Goal: Information Seeking & Learning: Learn about a topic

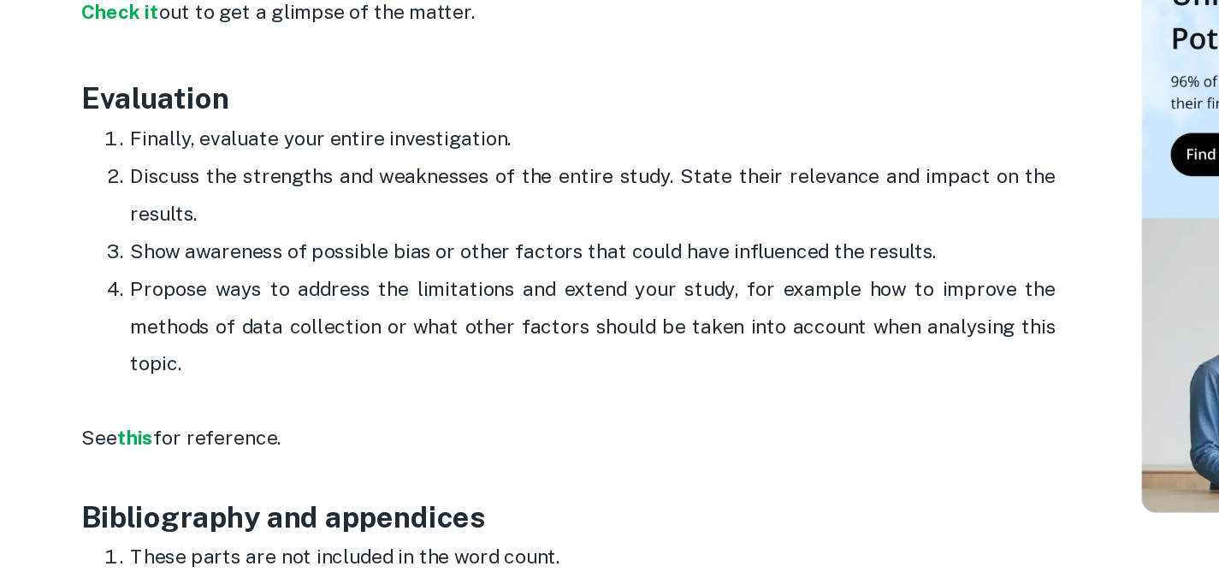
scroll to position [2919, 0]
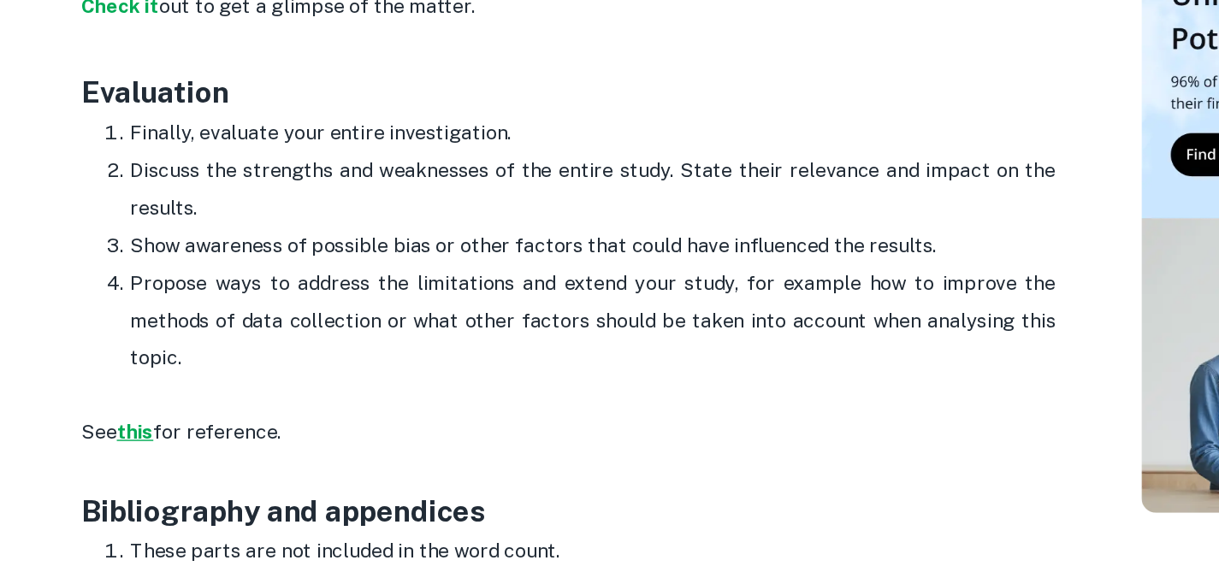
click at [176, 473] on strong "this" at bounding box center [167, 473] width 26 height 16
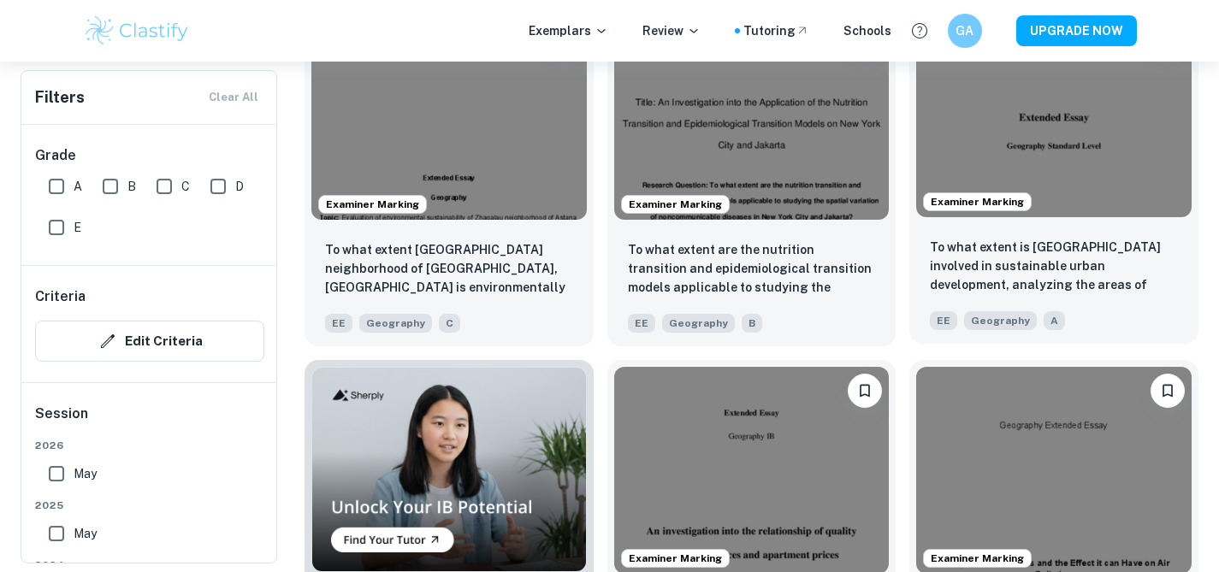
scroll to position [1291, 0]
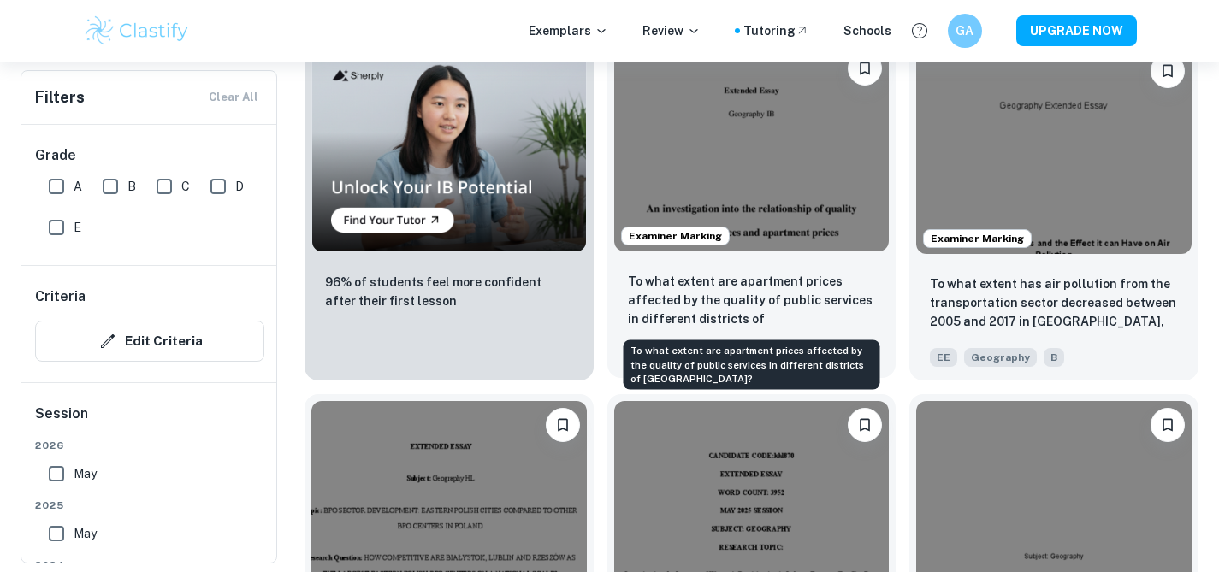
click at [787, 319] on p "To what extent are apartment prices affected by the quality of public services …" at bounding box center [752, 301] width 248 height 58
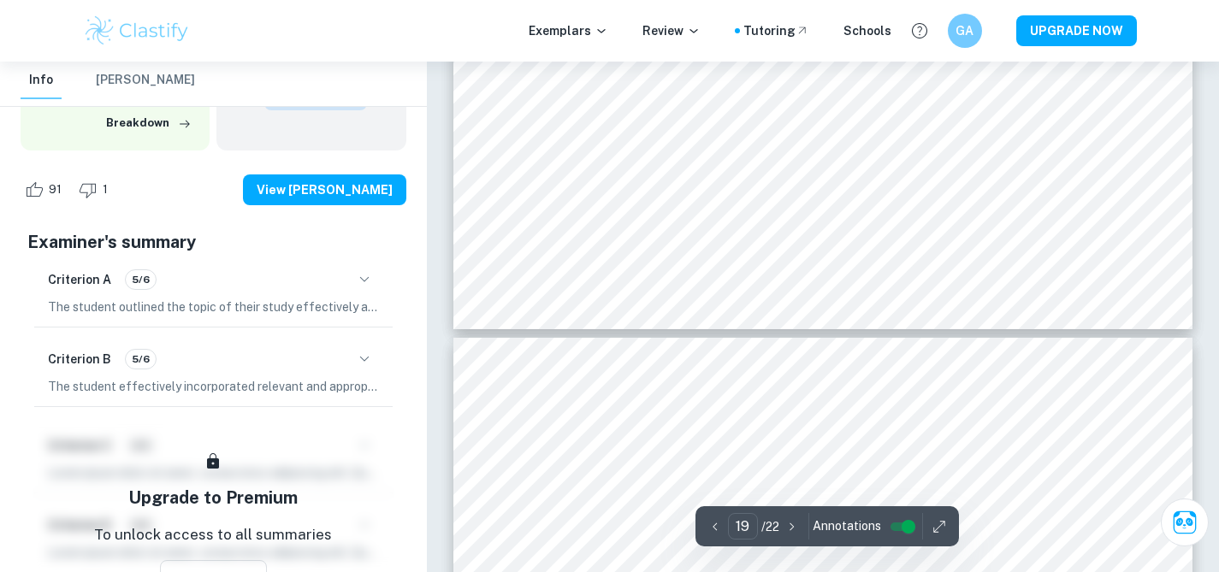
scroll to position [20232, 0]
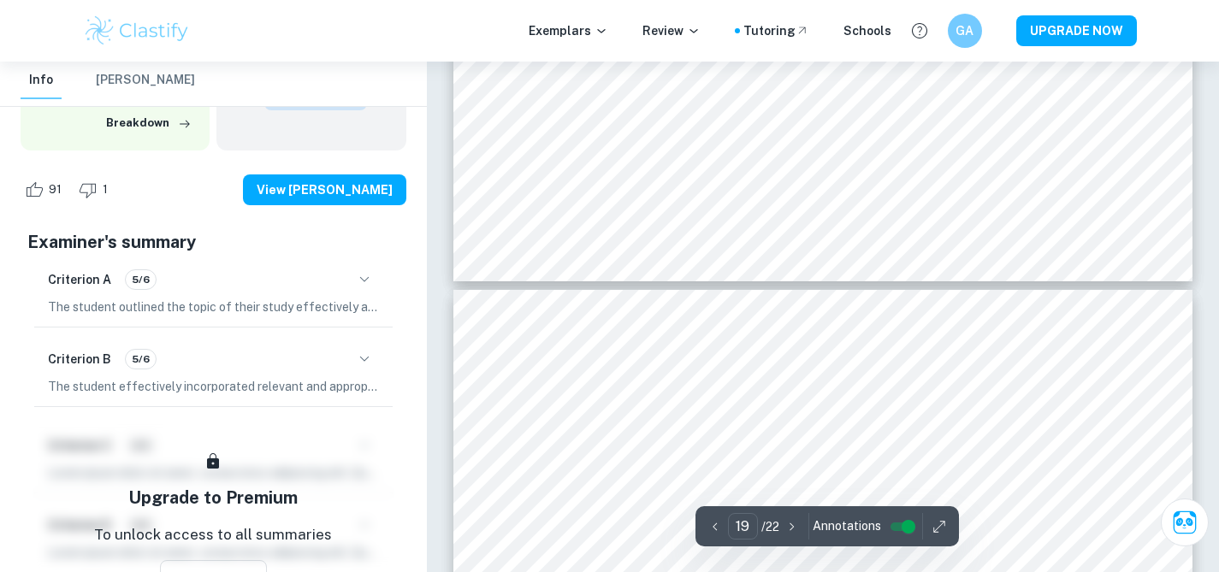
type input "20"
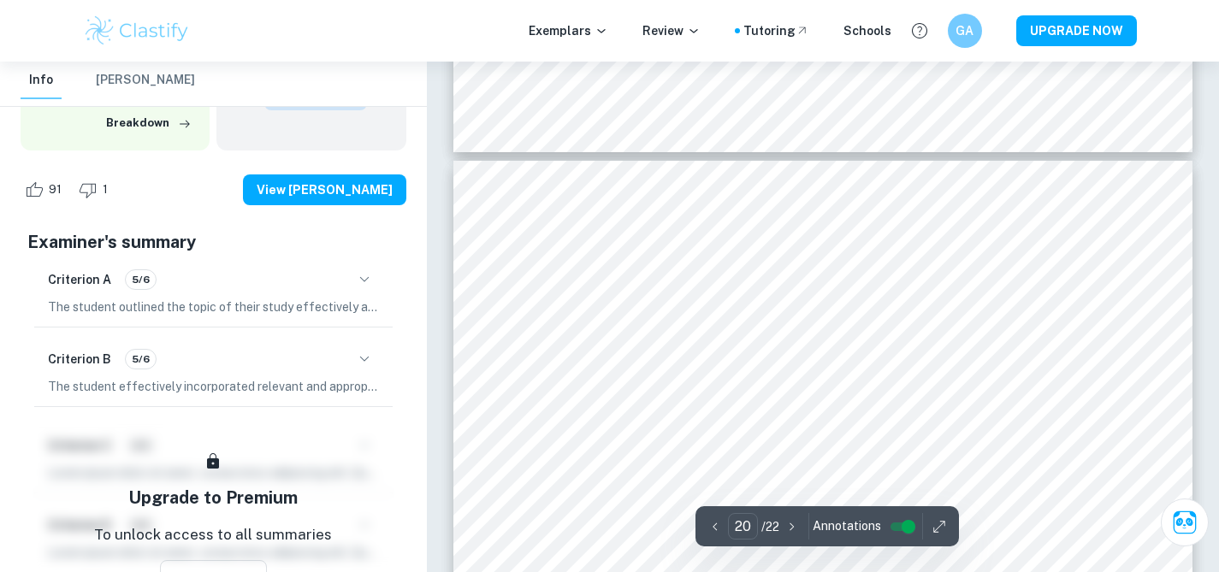
scroll to position [20409, 0]
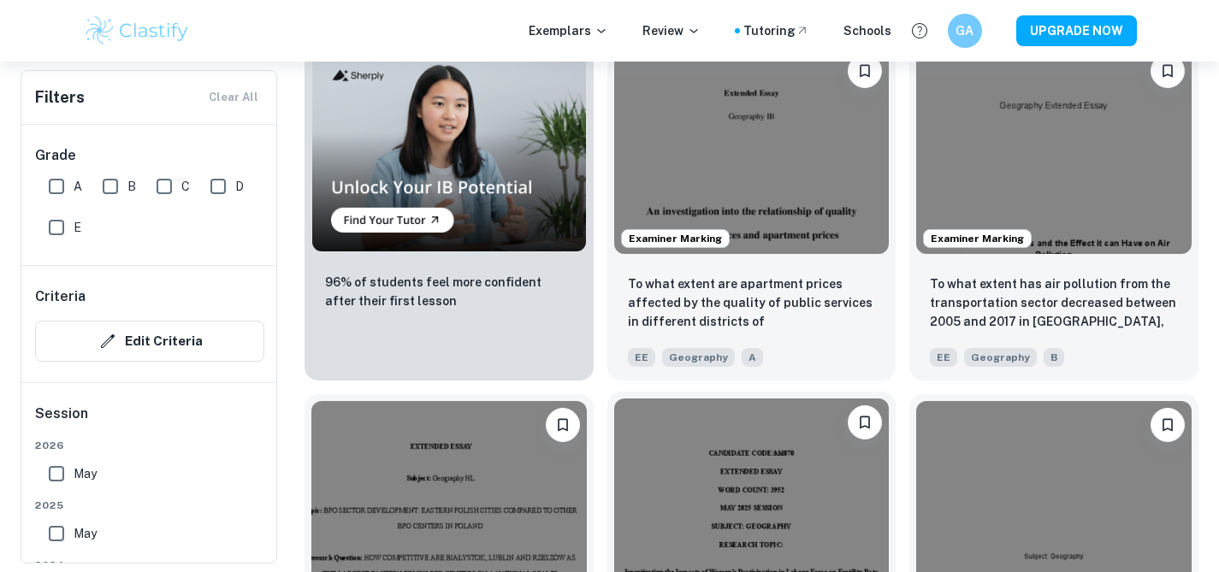
scroll to position [1349, 0]
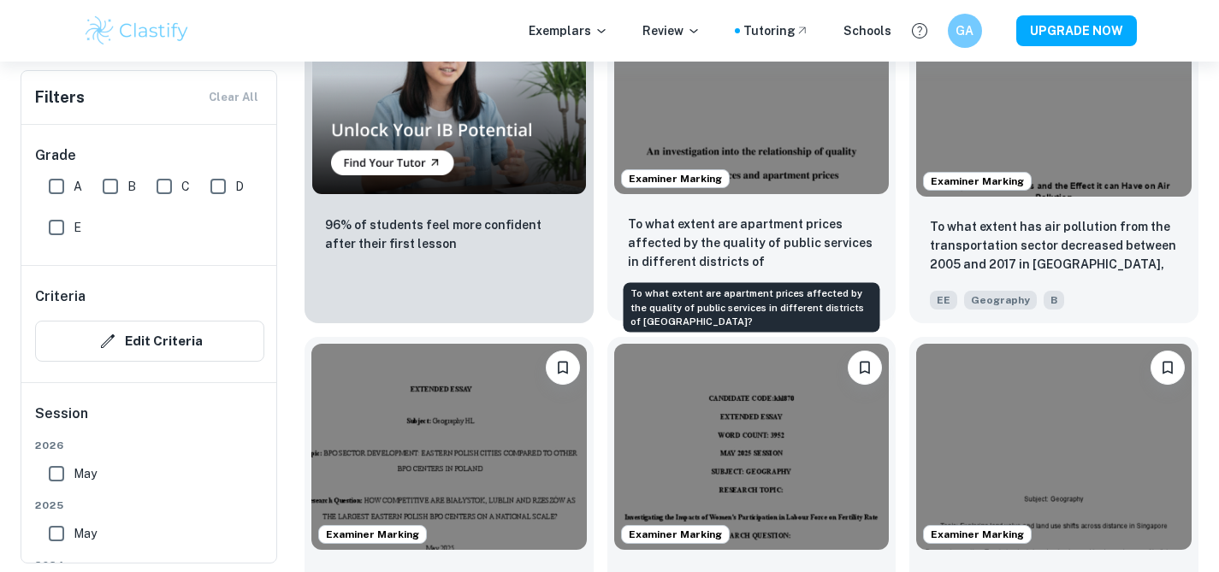
click at [766, 252] on p "To what extent are apartment prices affected by the quality of public services …" at bounding box center [752, 244] width 248 height 58
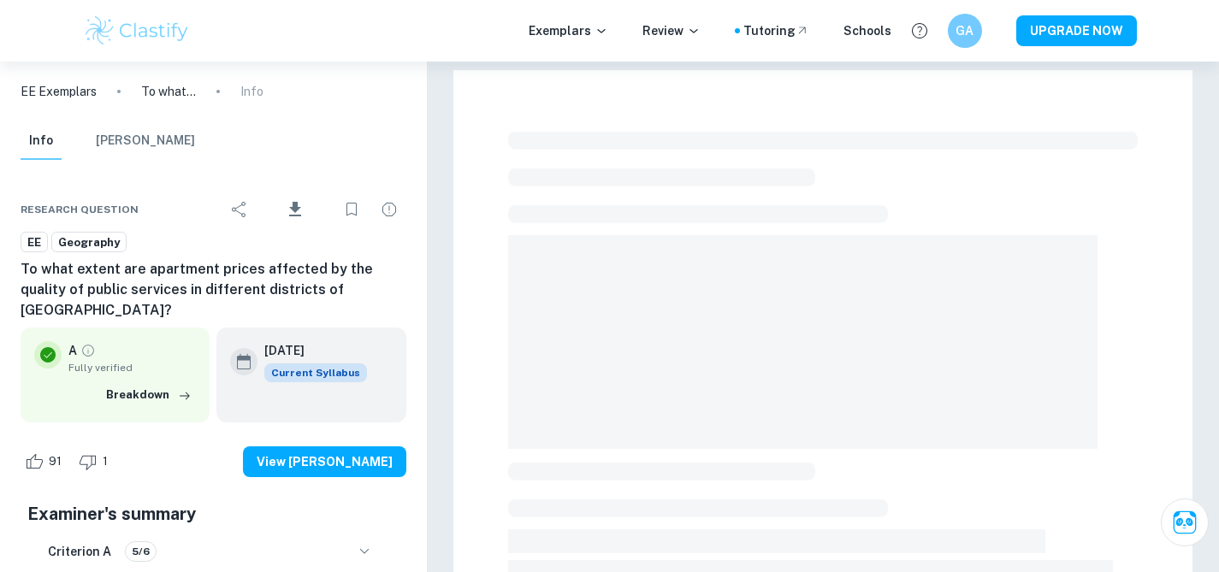
scroll to position [552, 0]
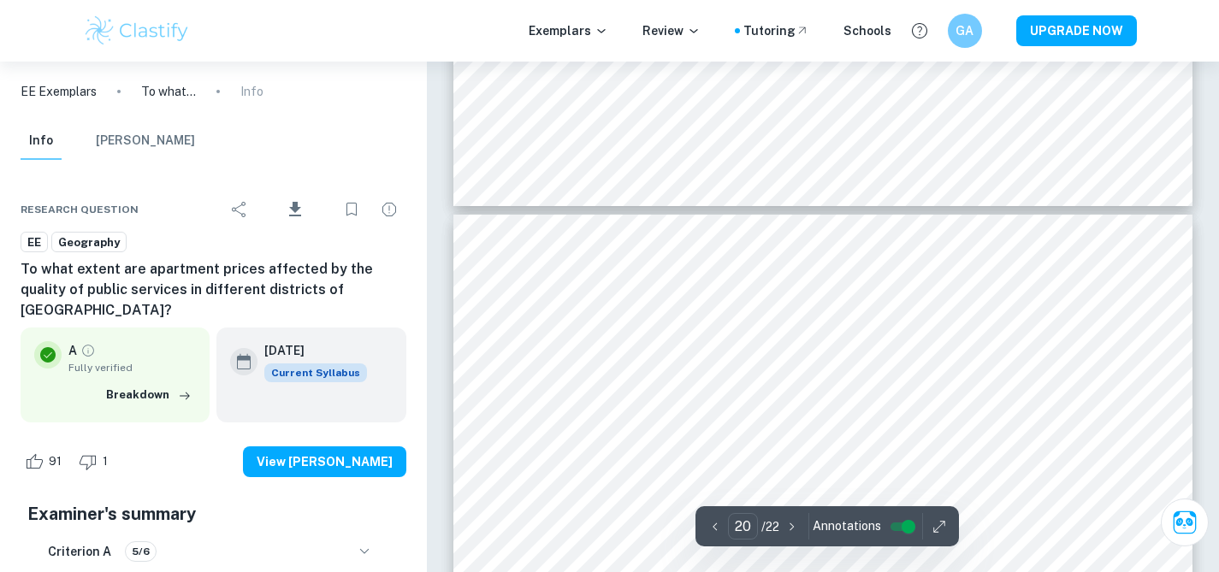
type input "19"
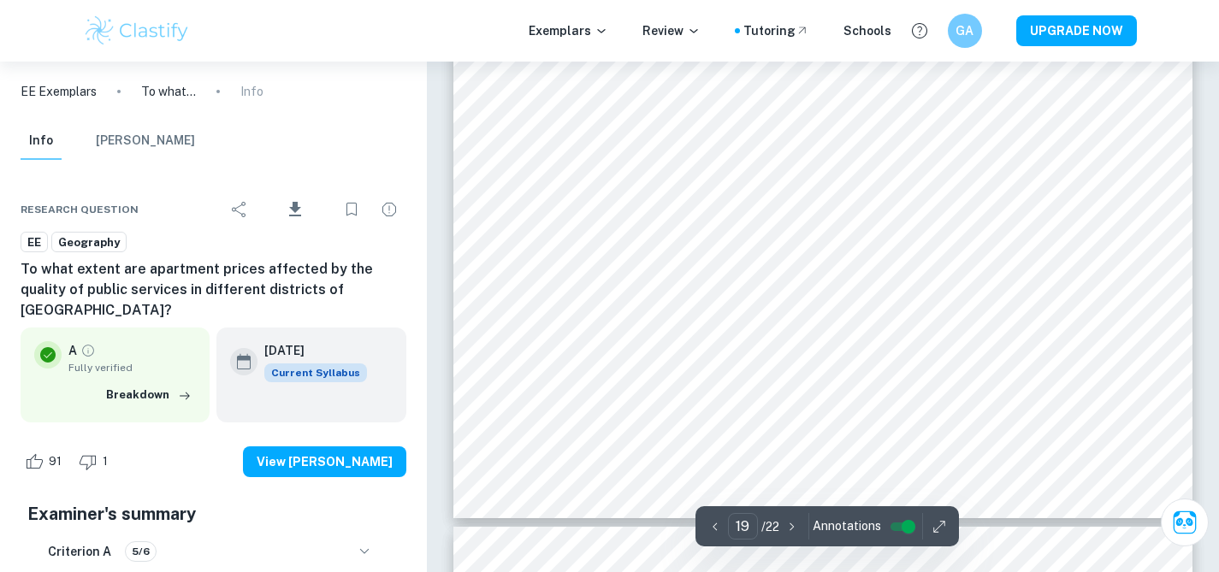
scroll to position [20051, 0]
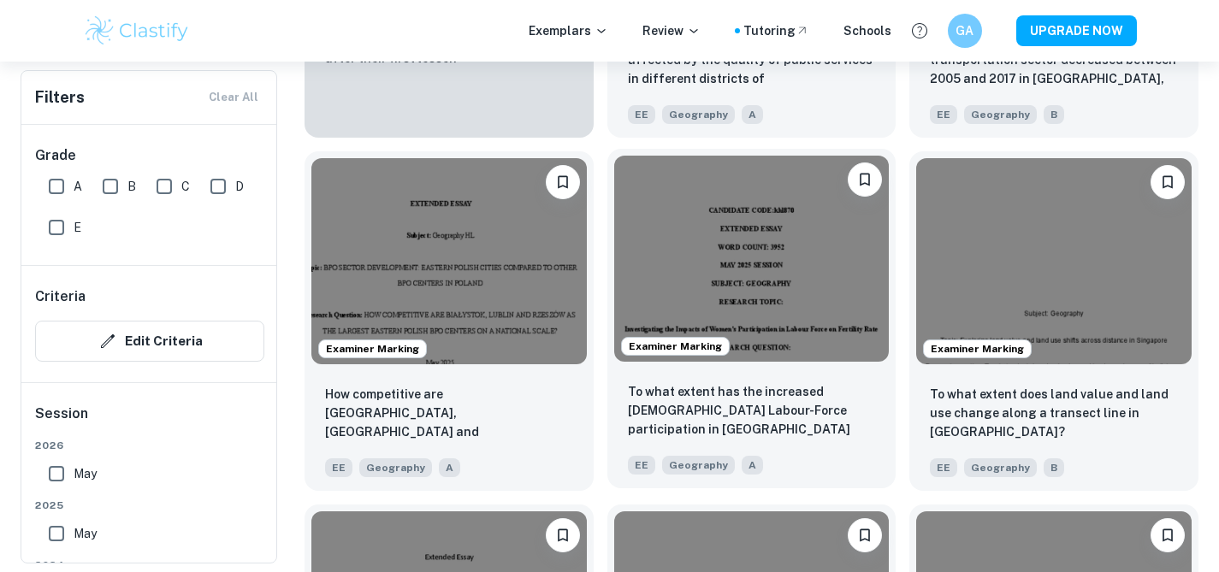
scroll to position [1533, 0]
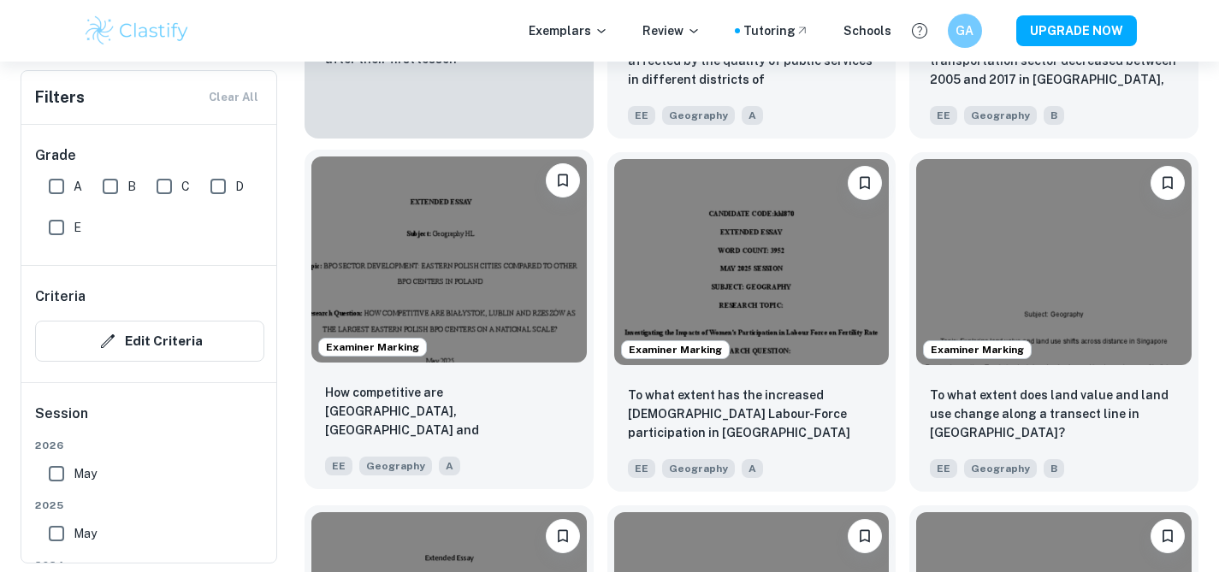
click at [534, 308] on img at bounding box center [449, 260] width 276 height 206
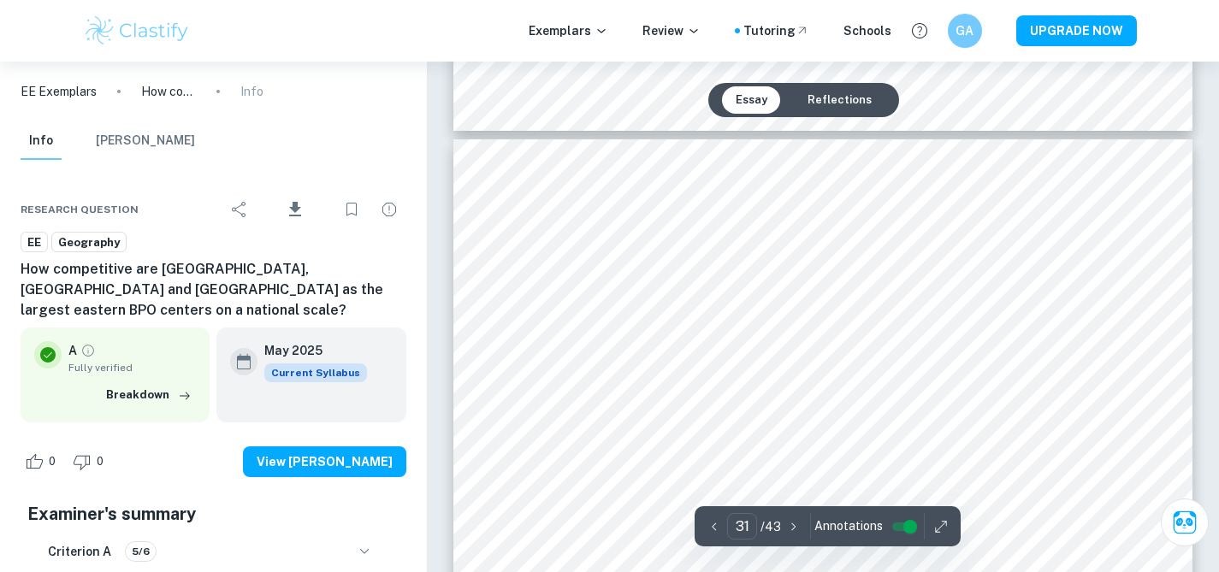
type input "30"
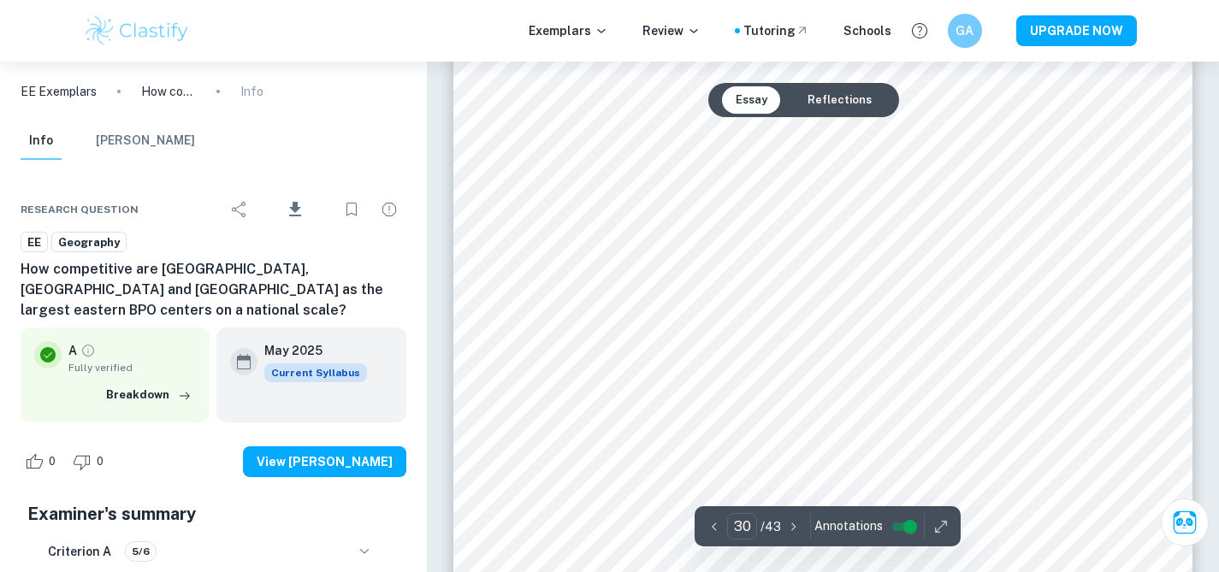
scroll to position [31374, 0]
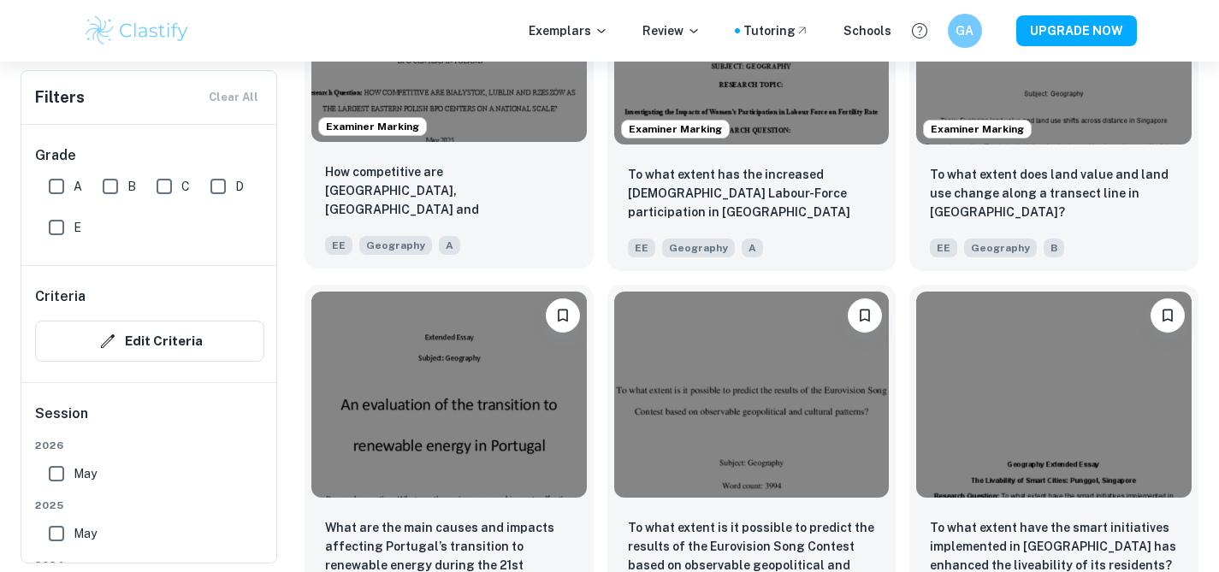
scroll to position [1765, 0]
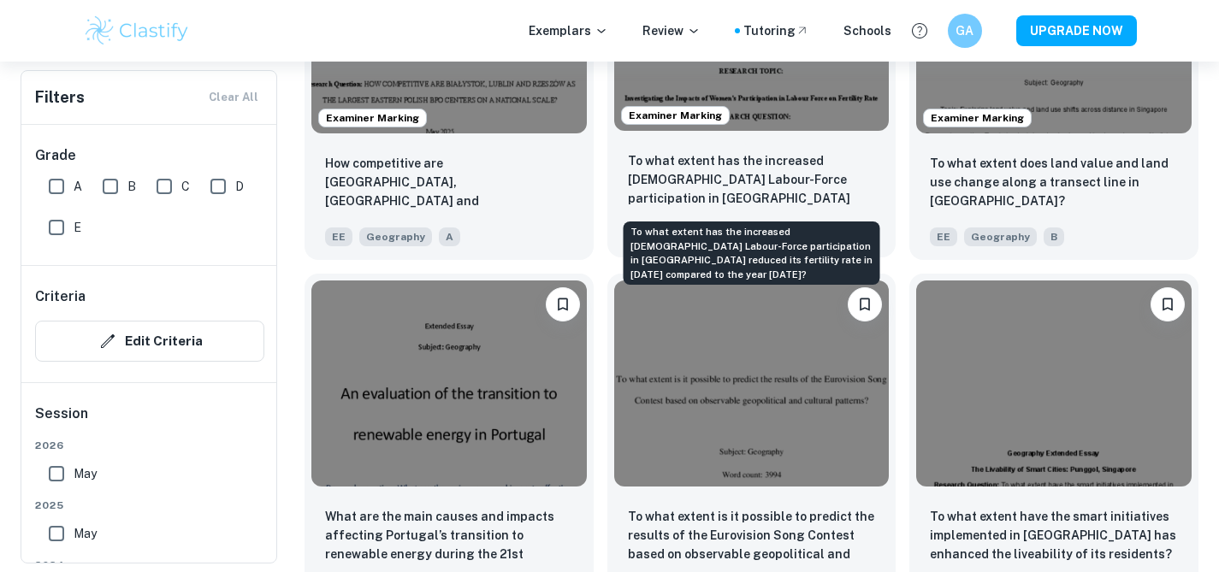
click at [651, 187] on p "To what extent has the increased Female Labour-Force participation in Rachuonyo…" at bounding box center [752, 180] width 248 height 58
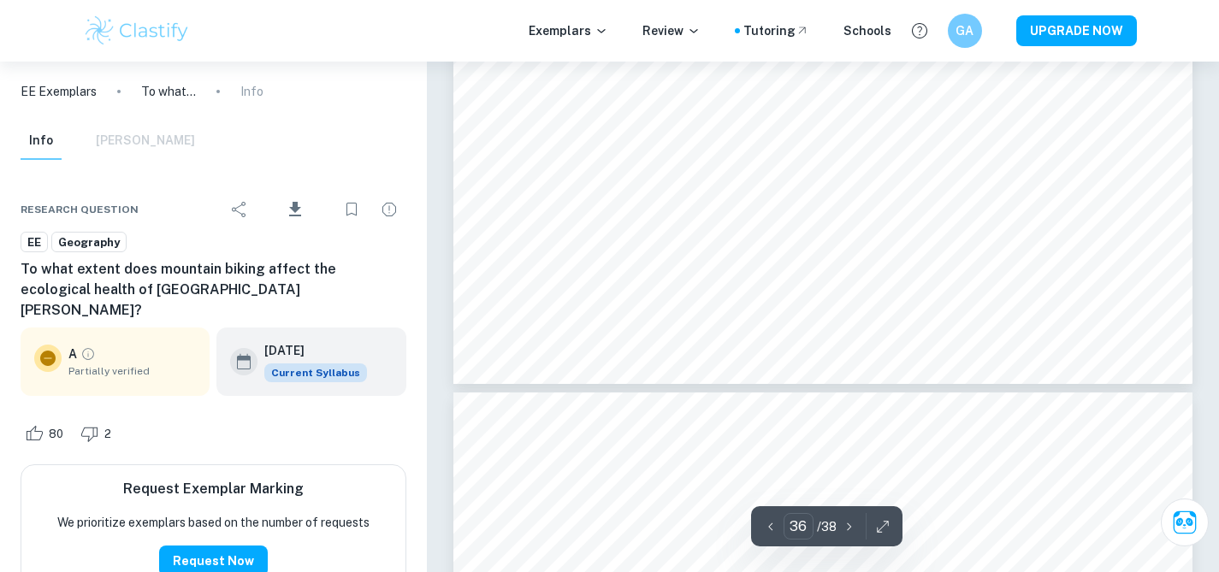
scroll to position [34112, 0]
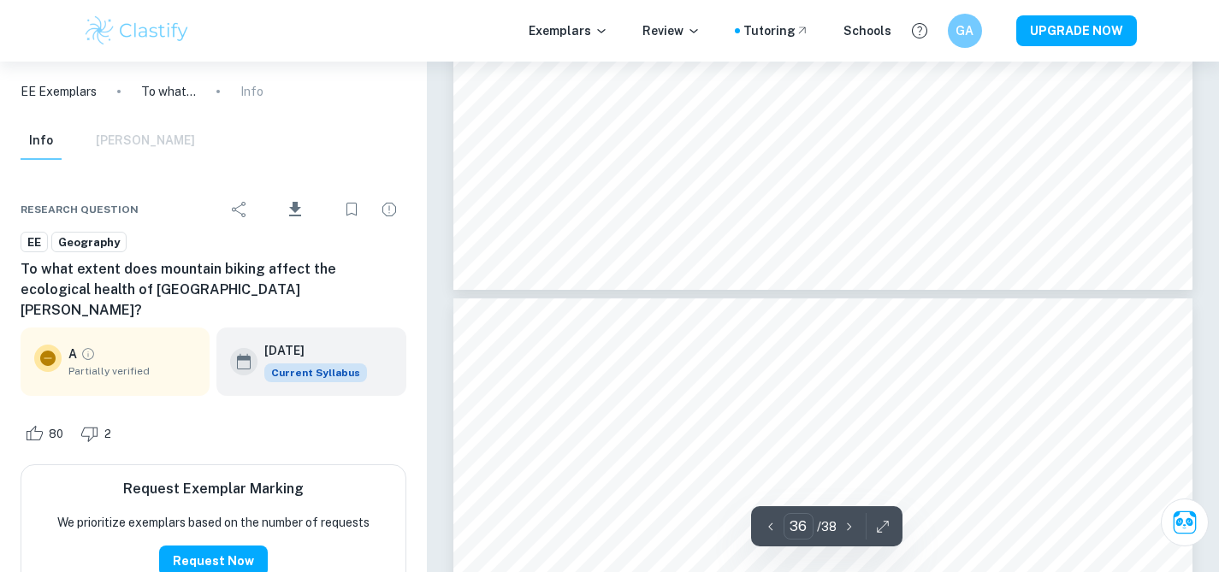
type input "37"
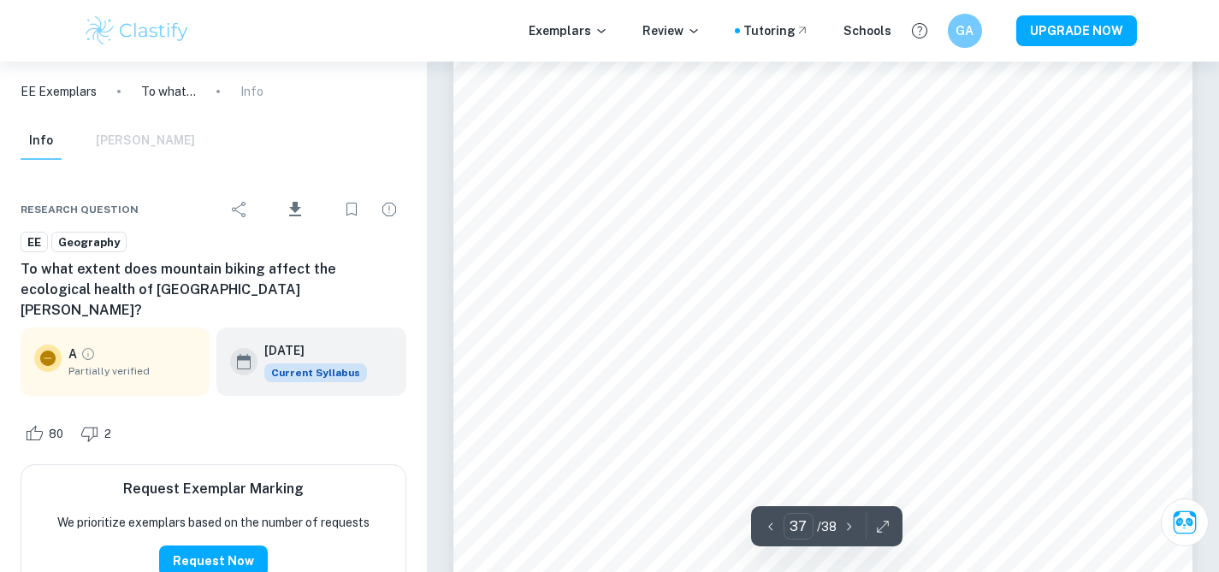
scroll to position [34549, 0]
